Goal: Find specific page/section: Find specific page/section

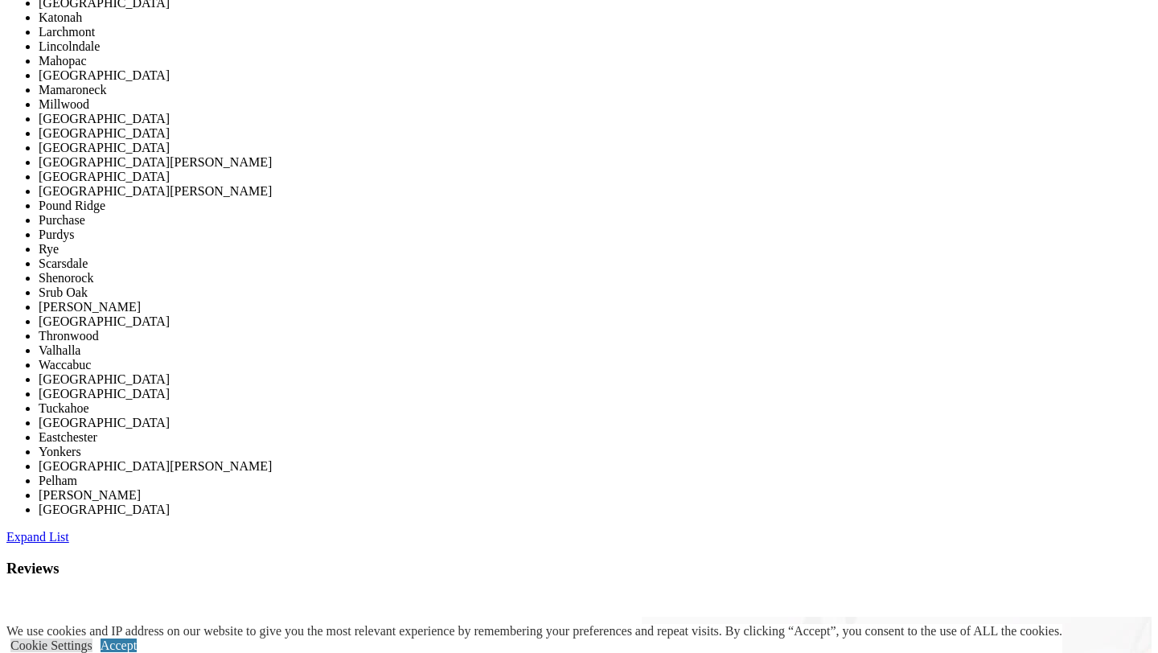
scroll to position [2946, 0]
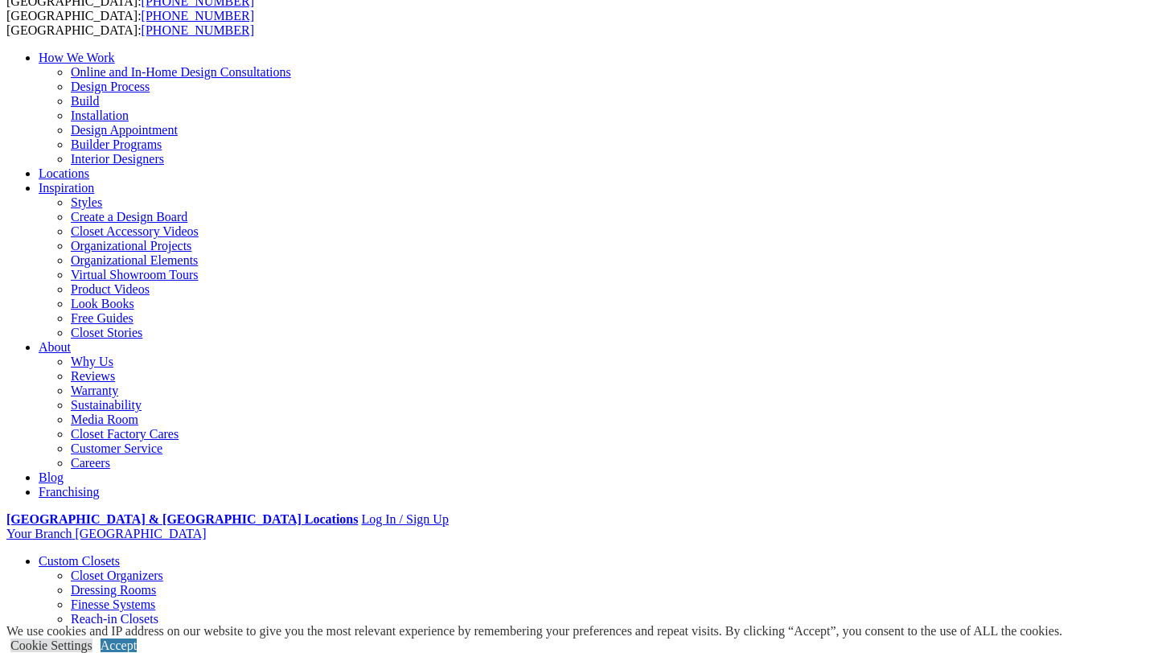
scroll to position [134, 0]
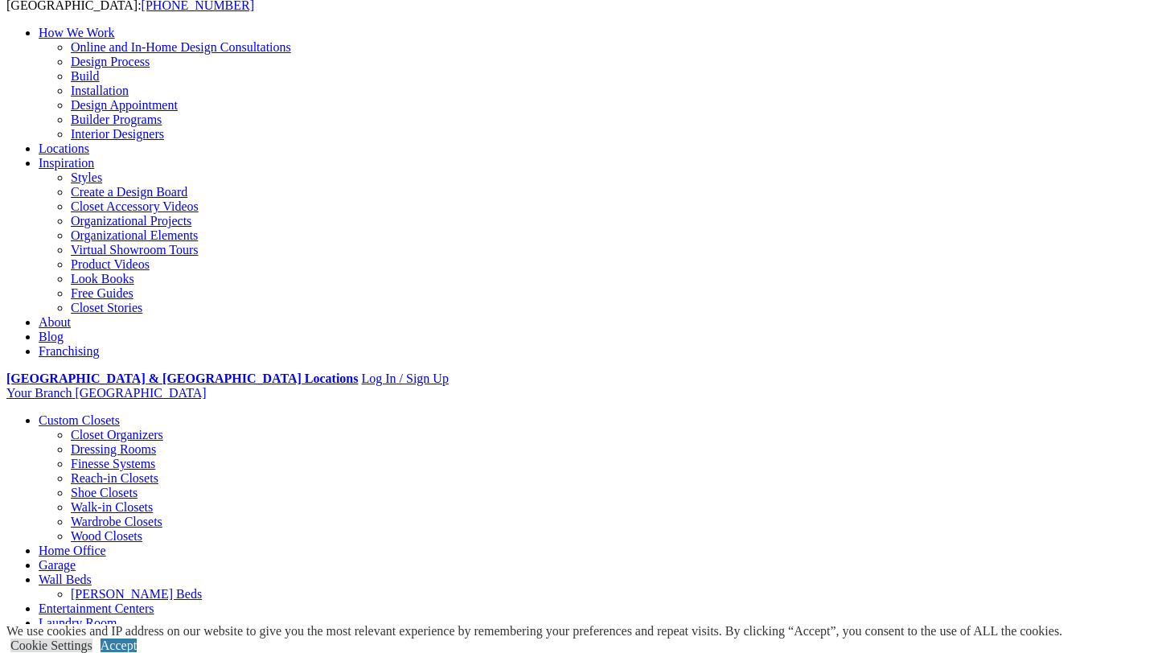
type input "*****"
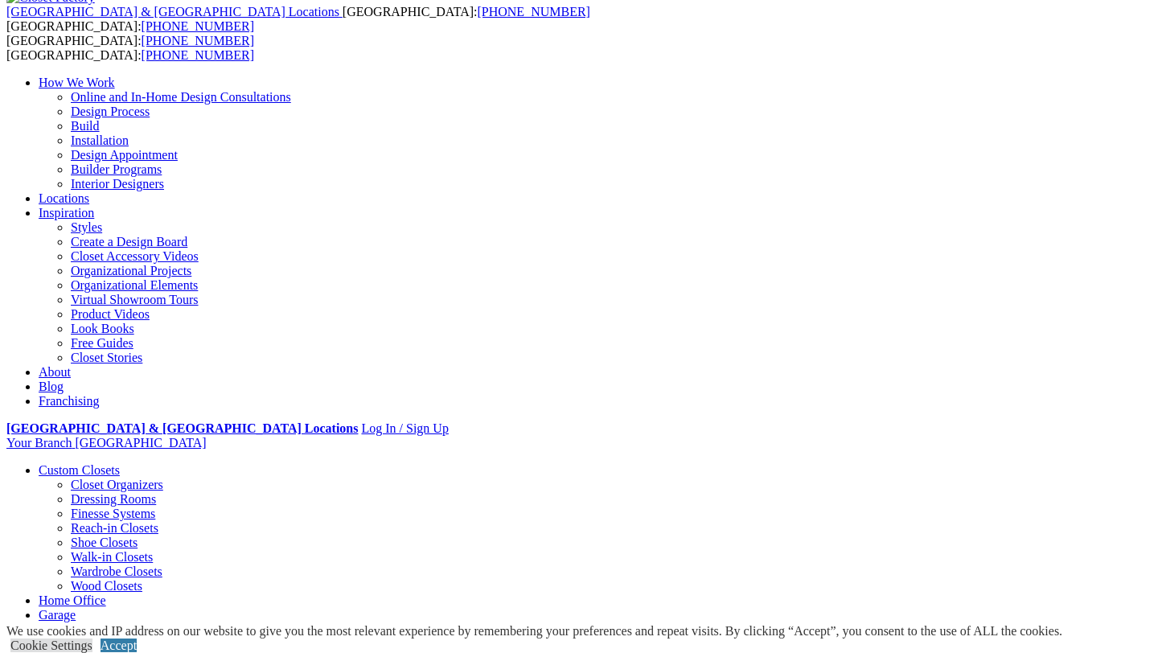
scroll to position [0, 0]
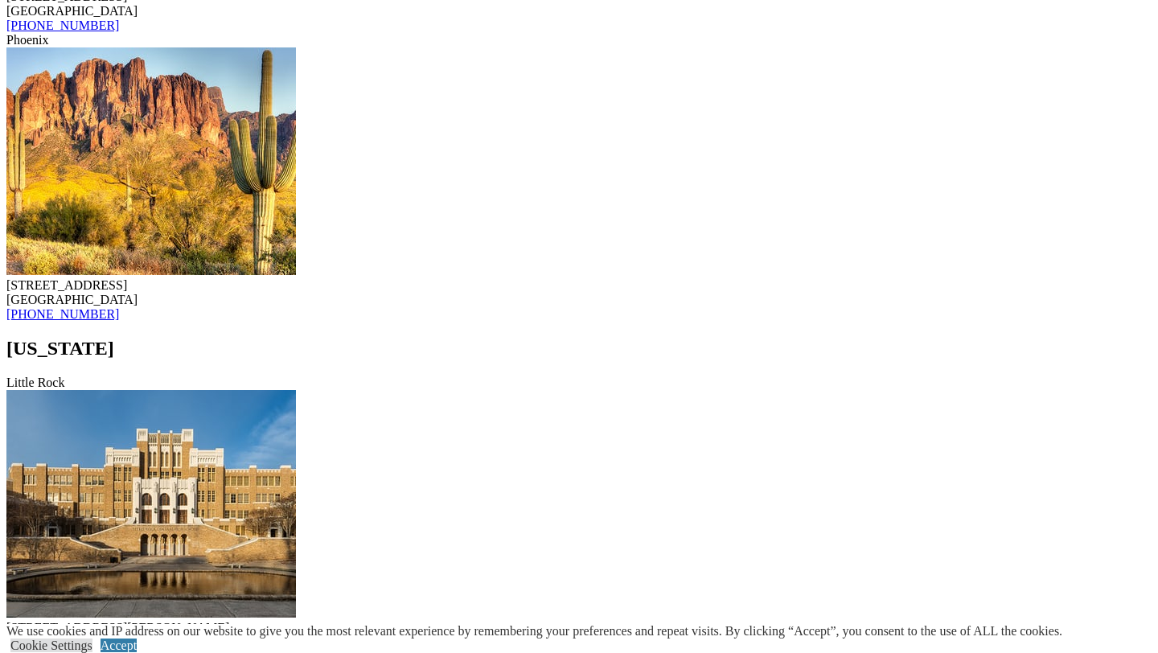
scroll to position [2144, 0]
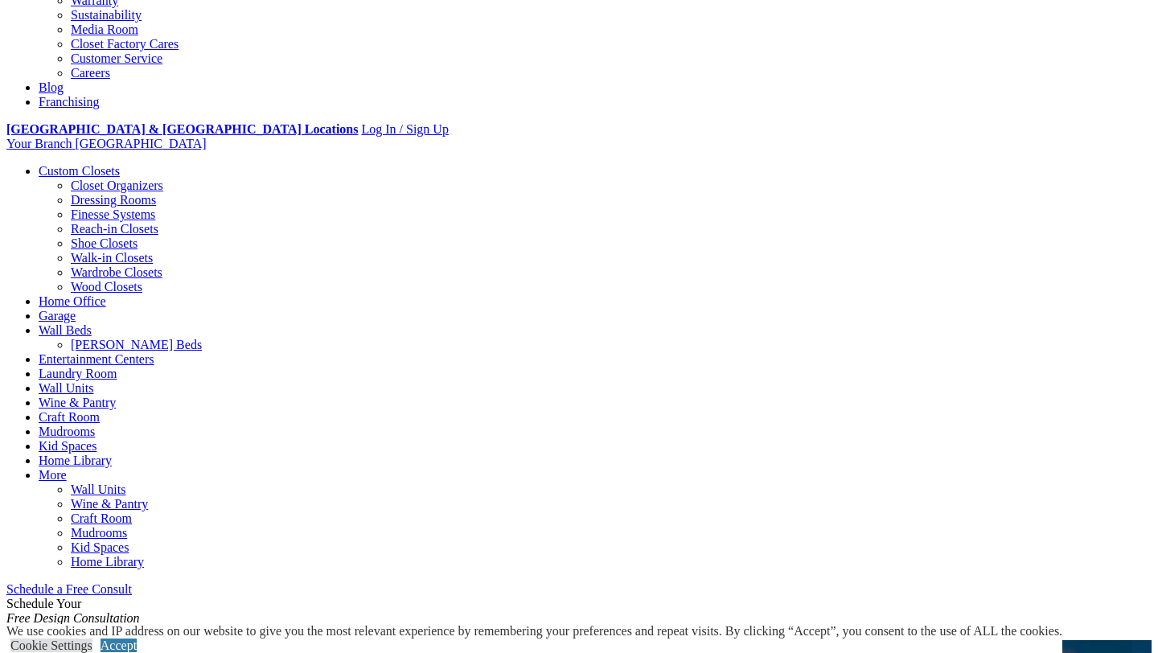
scroll to position [500, 0]
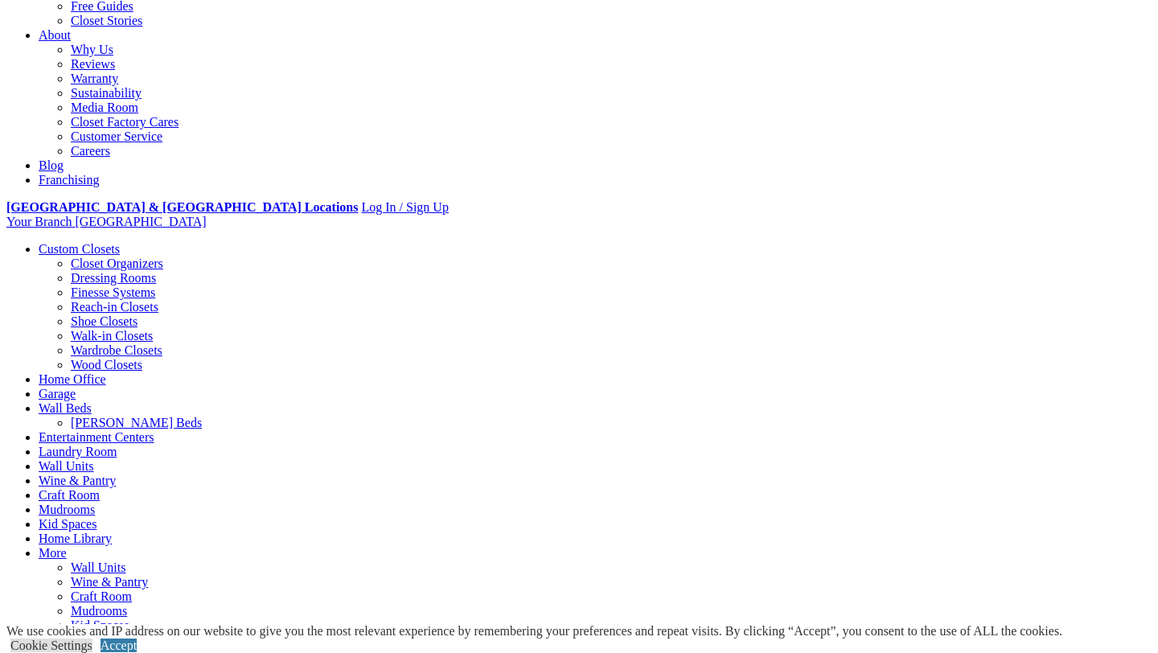
scroll to position [417, 0]
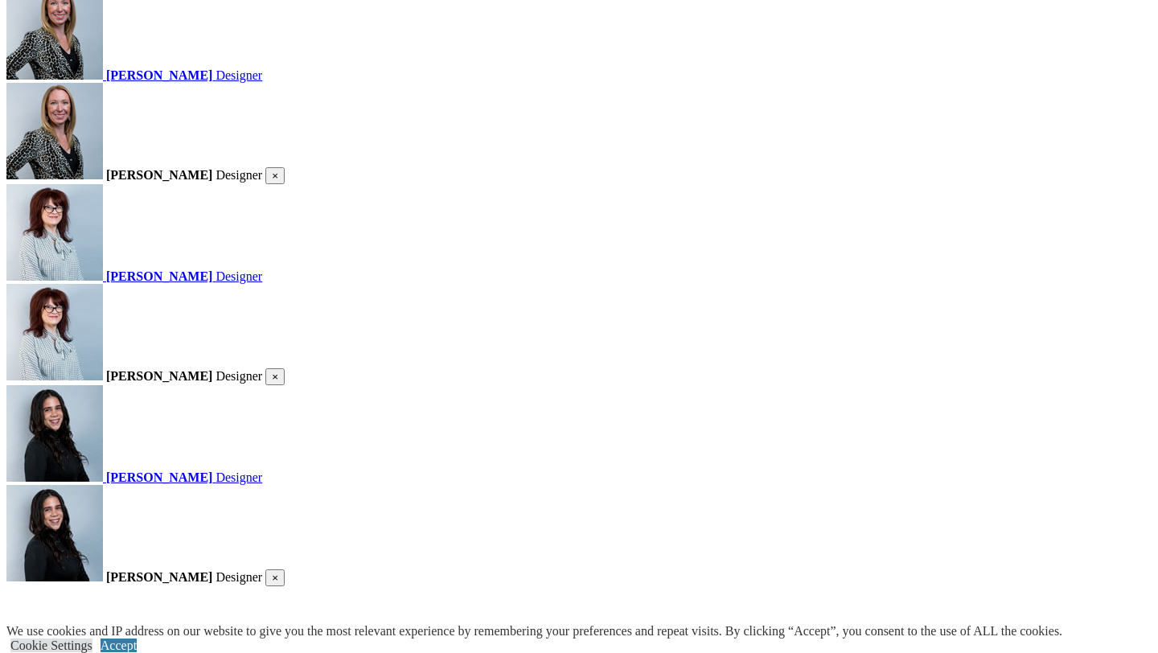
scroll to position [1863, 0]
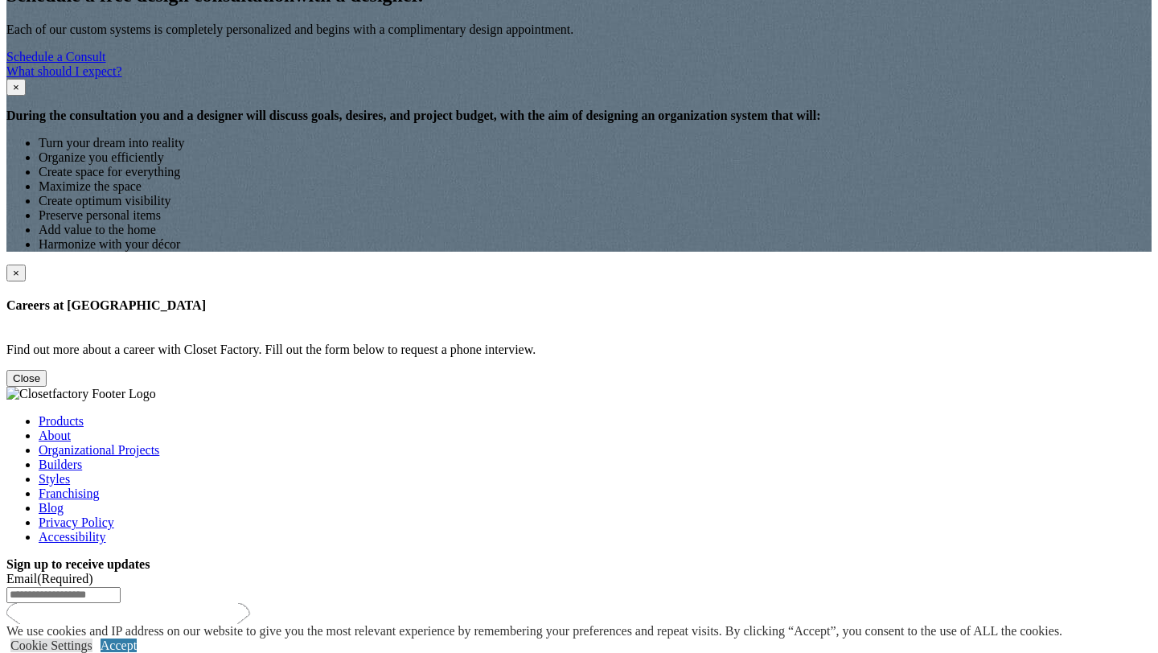
scroll to position [1192, 0]
